Goal: Task Accomplishment & Management: Use online tool/utility

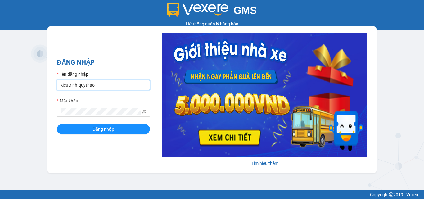
click at [106, 88] on input "kieutrinh.quythao" at bounding box center [103, 85] width 93 height 10
type input "omi.quythao"
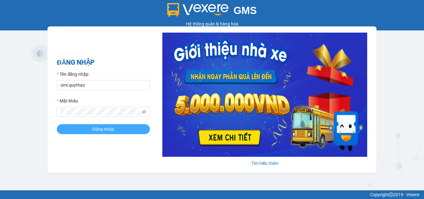
click at [70, 131] on button "Đăng nhập" at bounding box center [103, 129] width 93 height 10
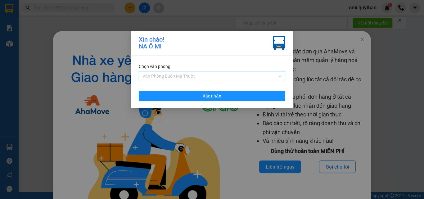
click at [200, 79] on span "Văn Phòng Buôn Ma Thuột" at bounding box center [211, 75] width 139 height 9
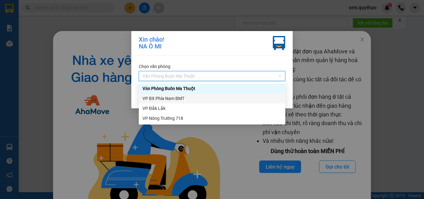
click at [187, 99] on div "VP BX Phía Nam BMT" at bounding box center [211, 98] width 139 height 7
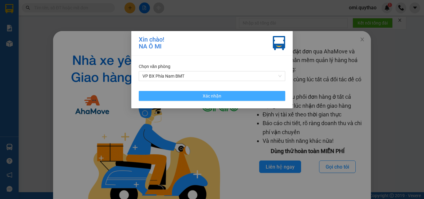
click at [197, 96] on button "Xác nhận" at bounding box center [212, 96] width 147 height 10
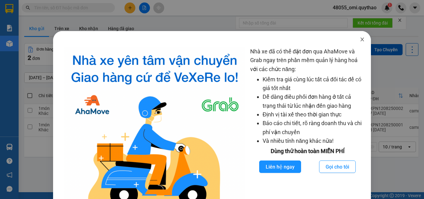
click at [360, 39] on icon "close" at bounding box center [362, 39] width 5 height 5
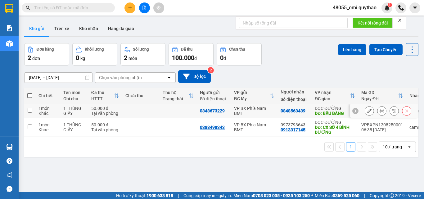
scroll to position [29, 0]
